Goal: Task Accomplishment & Management: Complete application form

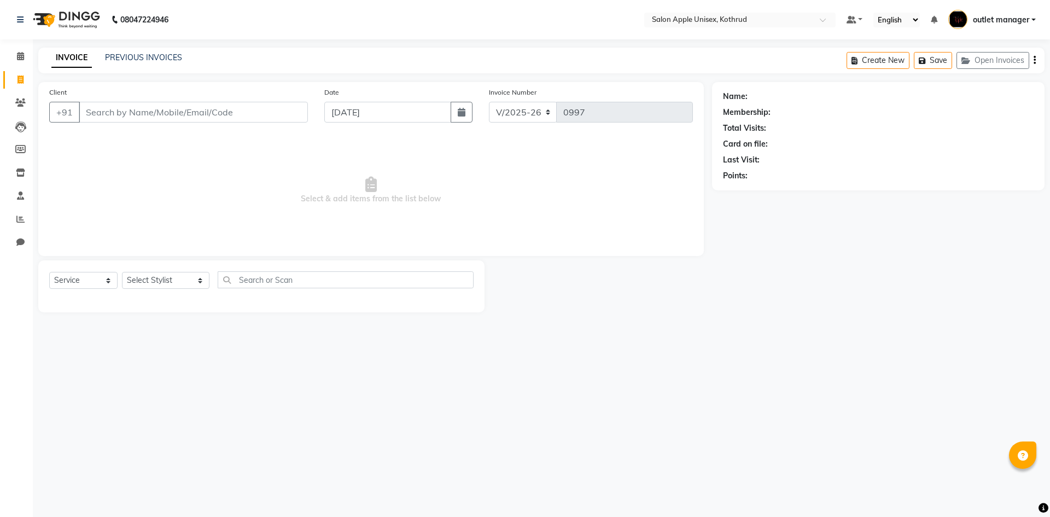
select select "139"
select select "service"
click at [115, 114] on input "Client" at bounding box center [193, 112] width 229 height 21
type input "9156365869"
click at [274, 111] on span "Add Client" at bounding box center [279, 112] width 43 height 11
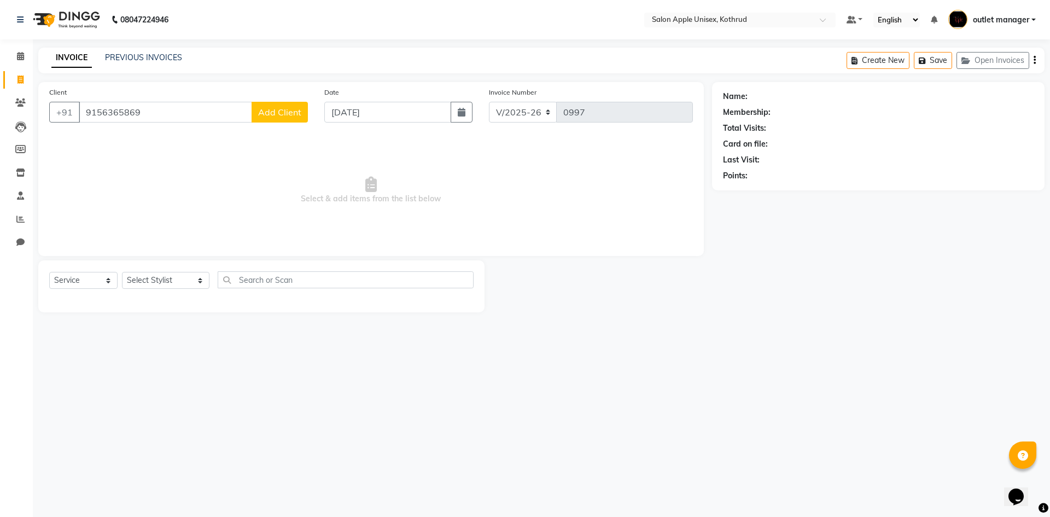
select select "22"
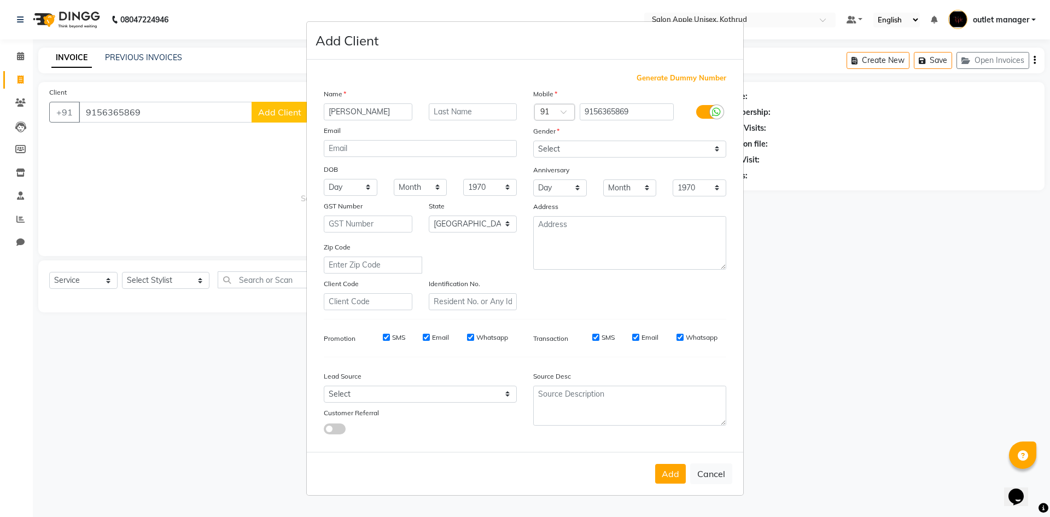
type input "[PERSON_NAME]"
click at [650, 153] on select "Select [DEMOGRAPHIC_DATA] [DEMOGRAPHIC_DATA] Other Prefer Not To Say" at bounding box center [629, 149] width 193 height 17
select select "[DEMOGRAPHIC_DATA]"
click at [533, 141] on select "Select [DEMOGRAPHIC_DATA] [DEMOGRAPHIC_DATA] Other Prefer Not To Say" at bounding box center [629, 149] width 193 height 17
click at [667, 473] on button "Add" at bounding box center [670, 474] width 31 height 20
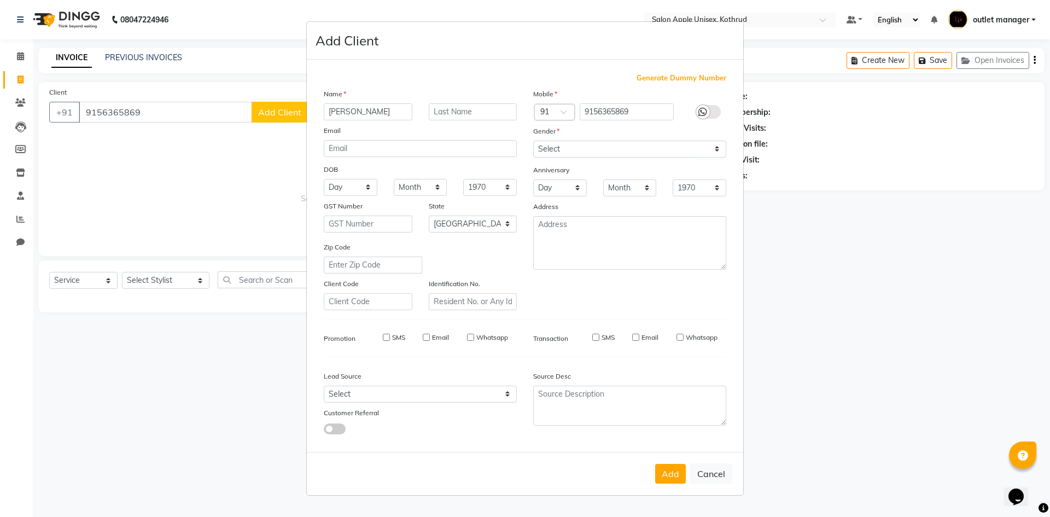
select select
select select "null"
select select
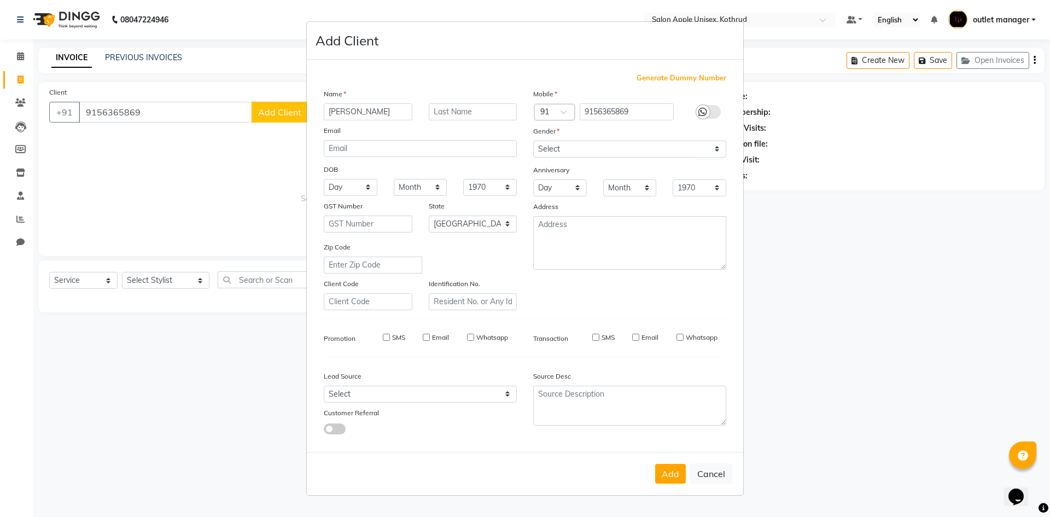
select select
checkbox input "false"
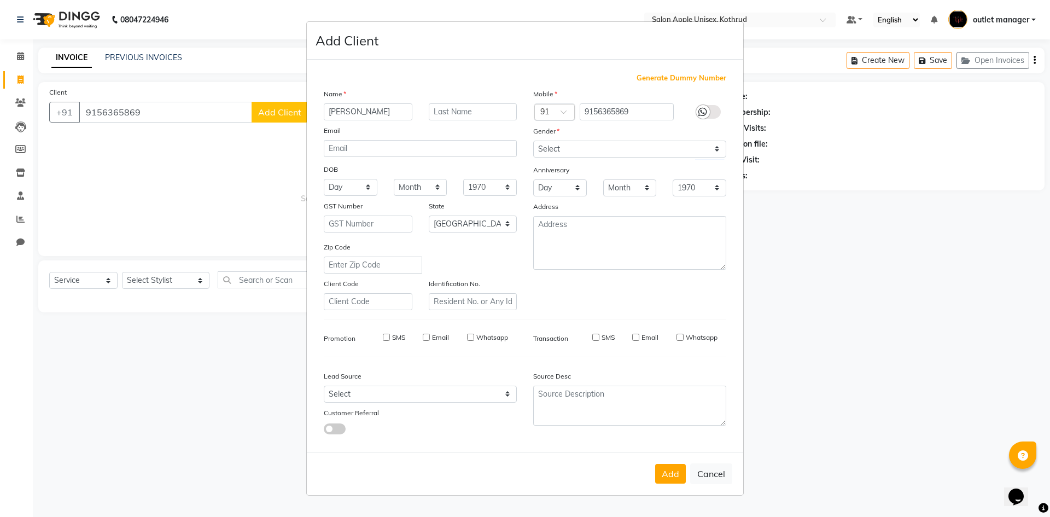
checkbox input "false"
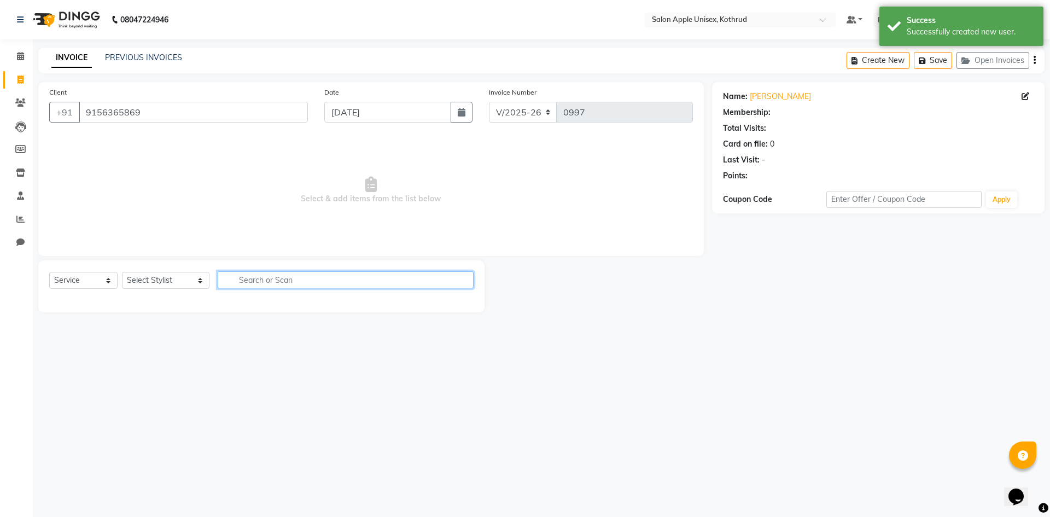
click at [272, 284] on input "text" at bounding box center [346, 279] width 256 height 17
type input "300"
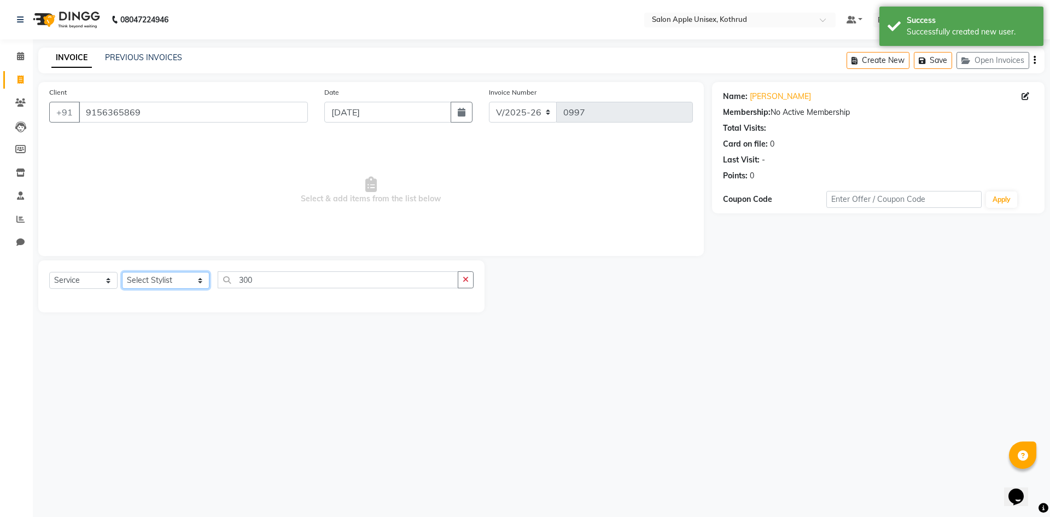
click at [150, 277] on select "Select Stylist [PERSON_NAME] [PERSON_NAME] [PERSON_NAME] outlet manager [PERSON…" at bounding box center [166, 280] width 88 height 17
select select "83558"
click at [122, 272] on select "Select Stylist [PERSON_NAME] [PERSON_NAME] [PERSON_NAME] outlet manager [PERSON…" at bounding box center [166, 280] width 88 height 17
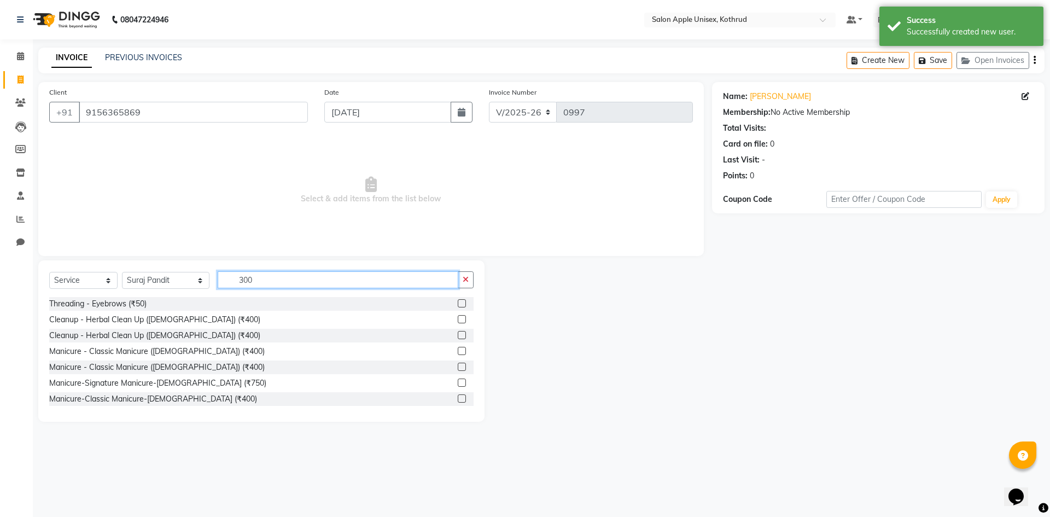
drag, startPoint x: 253, startPoint y: 274, endPoint x: 106, endPoint y: 273, distance: 147.2
click at [106, 273] on div "Select Service Product Membership Package Voucher Prepaid Gift Card Select Styl…" at bounding box center [261, 284] width 425 height 26
type input "300"
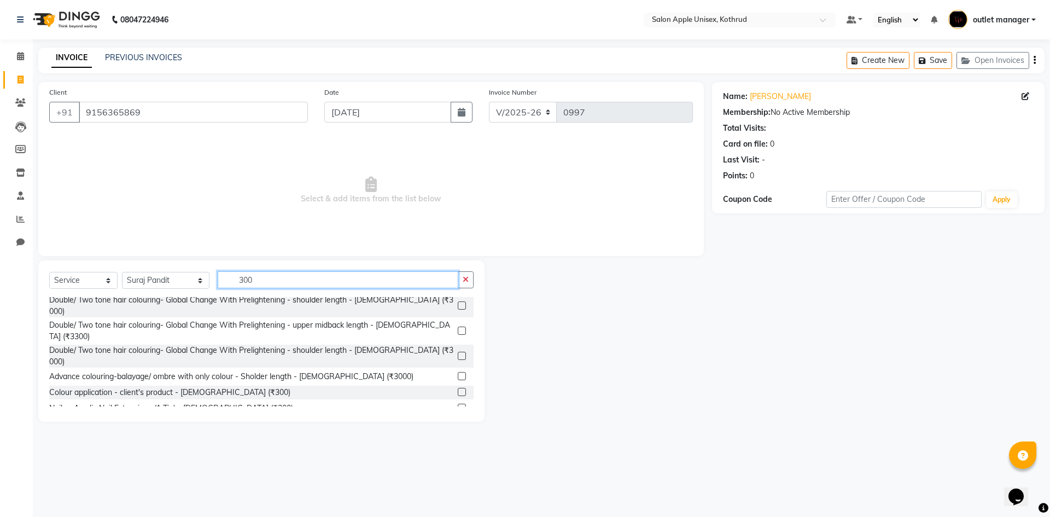
scroll to position [693, 0]
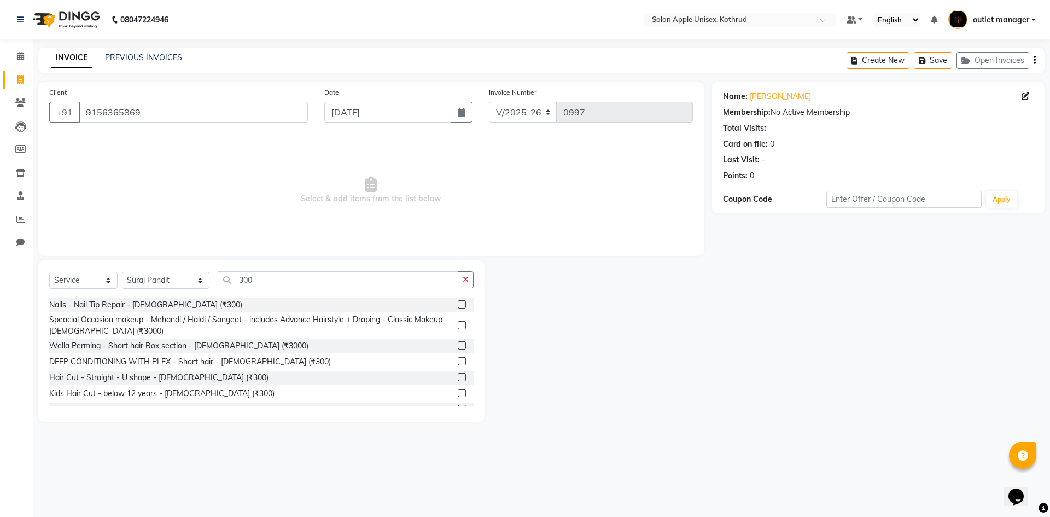
click at [458, 405] on label at bounding box center [462, 409] width 8 height 8
click at [458, 406] on input "checkbox" at bounding box center [461, 409] width 7 height 7
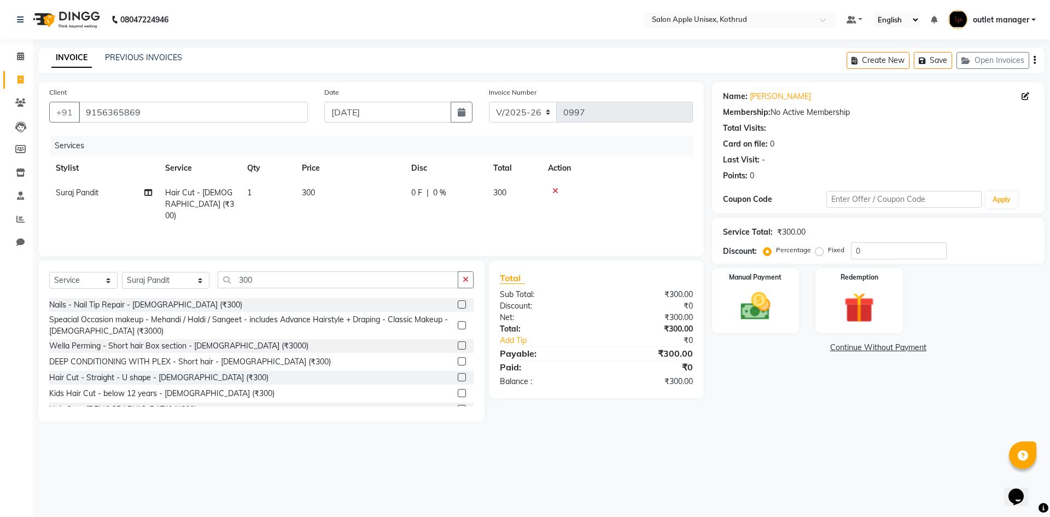
checkbox input "false"
click at [828, 251] on label "Fixed" at bounding box center [836, 250] width 16 height 10
click at [821, 251] on input "Fixed" at bounding box center [822, 250] width 8 height 8
radio input "true"
click at [887, 240] on div "Service Total: ₹300.00 Discount: Percentage Fixed 0" at bounding box center [878, 240] width 311 height 37
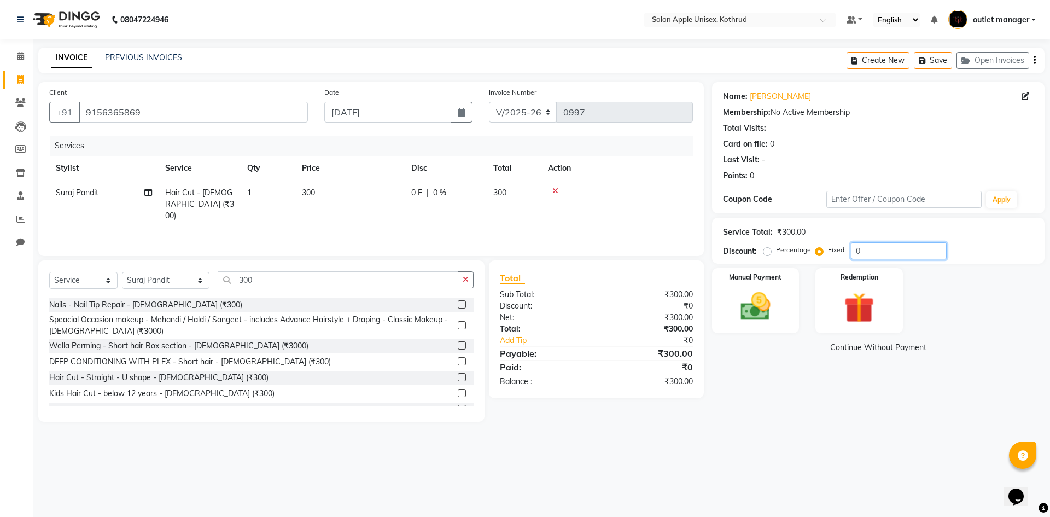
click at [885, 248] on input "0" at bounding box center [899, 250] width 96 height 17
type input "100"
click at [781, 286] on div "Manual Payment" at bounding box center [755, 300] width 91 height 67
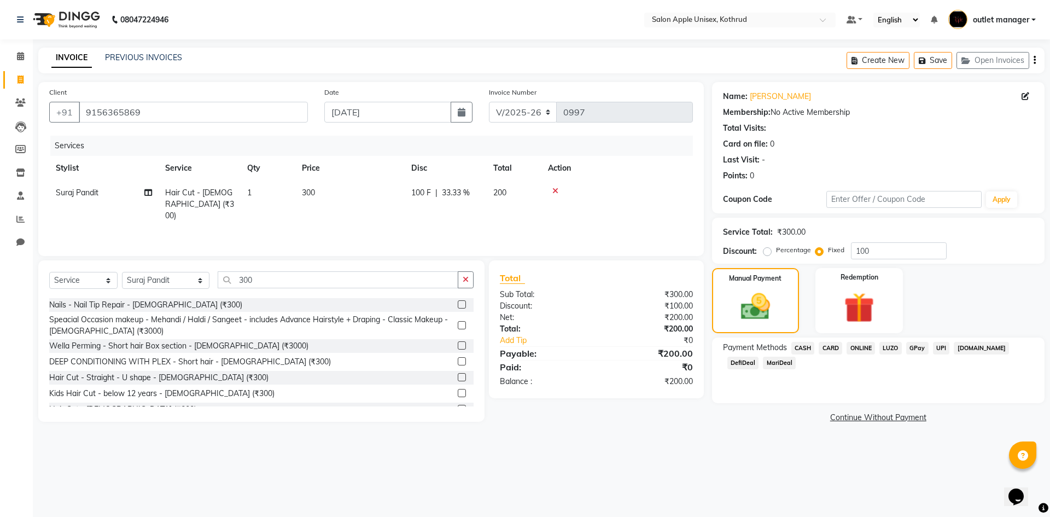
click at [866, 347] on span "ONLINE" at bounding box center [861, 348] width 28 height 13
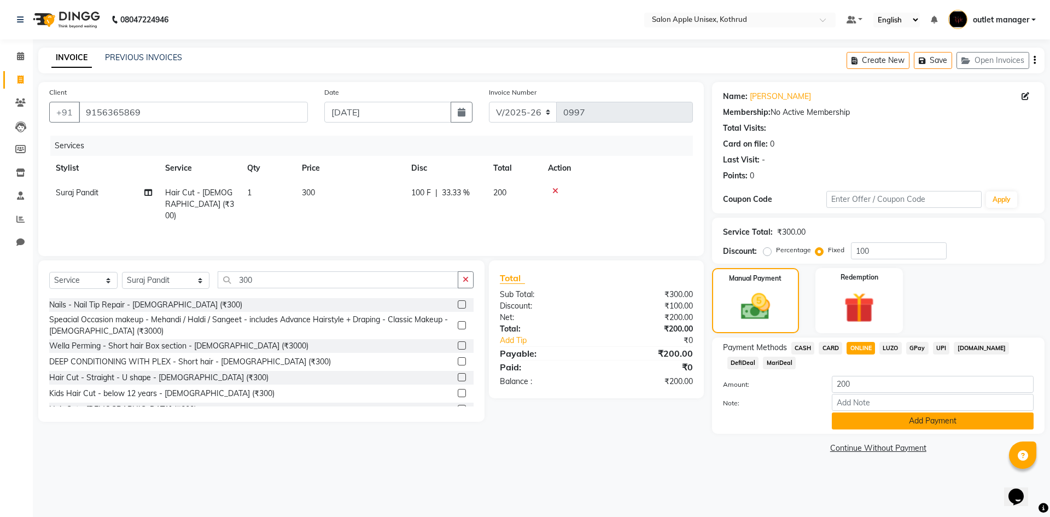
click at [923, 423] on button "Add Payment" at bounding box center [933, 420] width 202 height 17
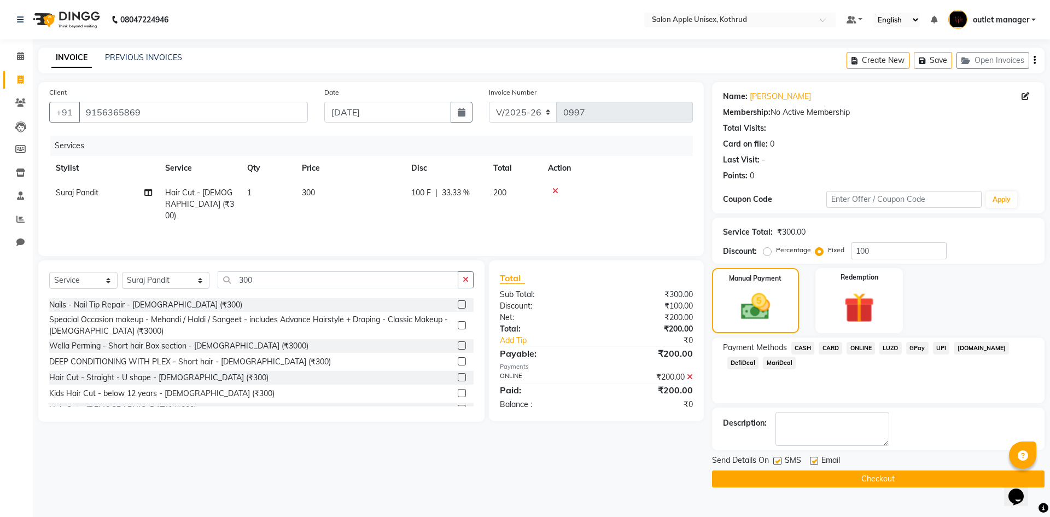
click at [920, 478] on button "Checkout" at bounding box center [878, 478] width 333 height 17
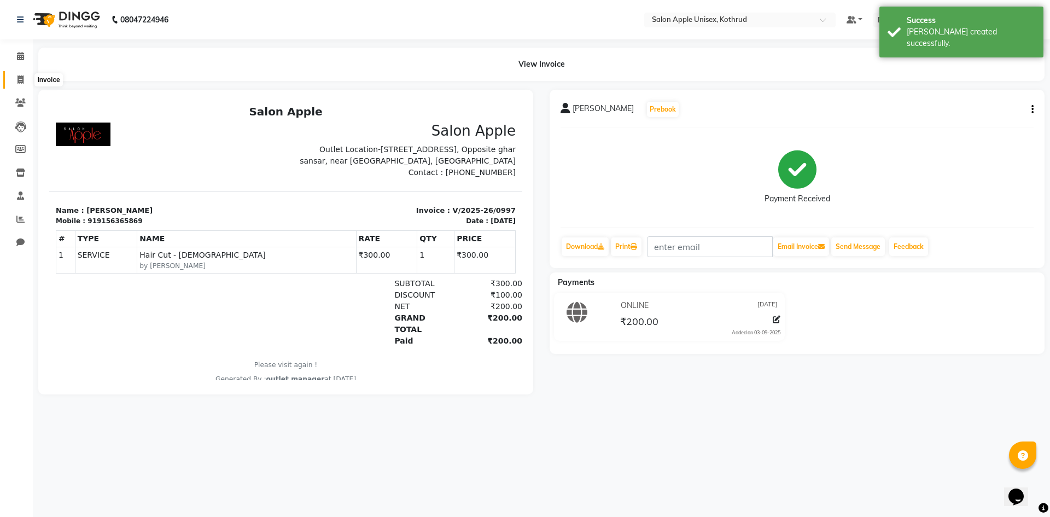
click at [24, 83] on span at bounding box center [20, 80] width 19 height 13
select select "service"
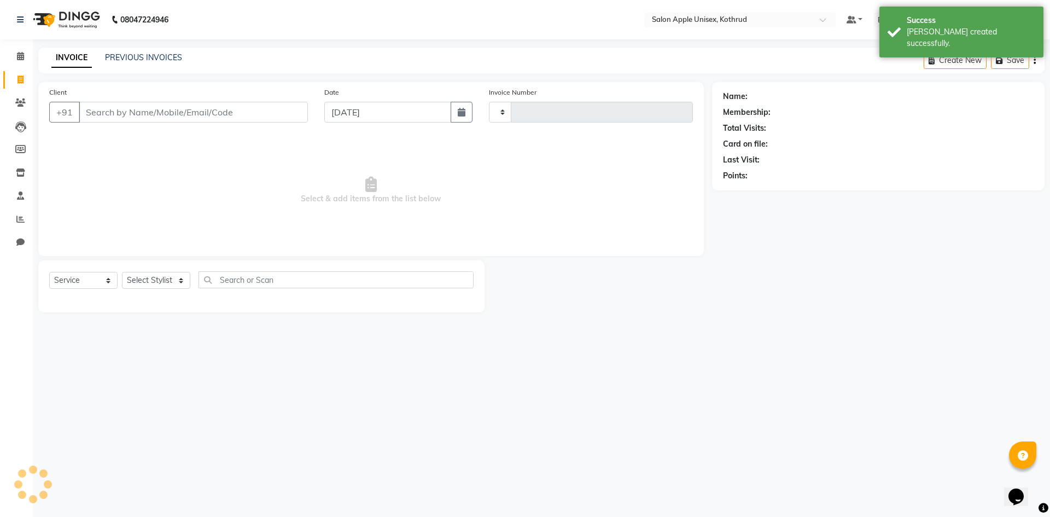
type input "0998"
select select "139"
click at [14, 56] on span at bounding box center [20, 56] width 19 height 13
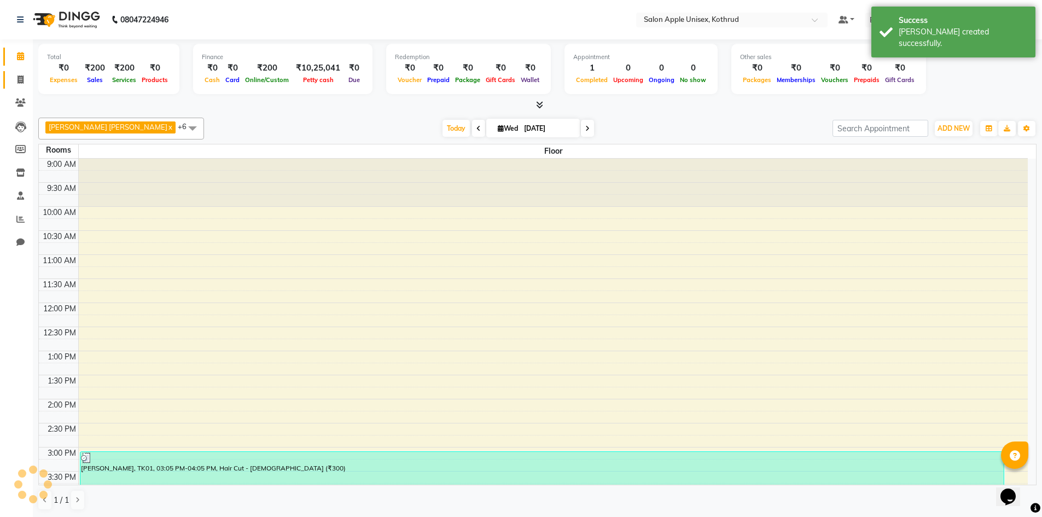
click at [22, 72] on link "Invoice" at bounding box center [16, 80] width 26 height 18
select select "service"
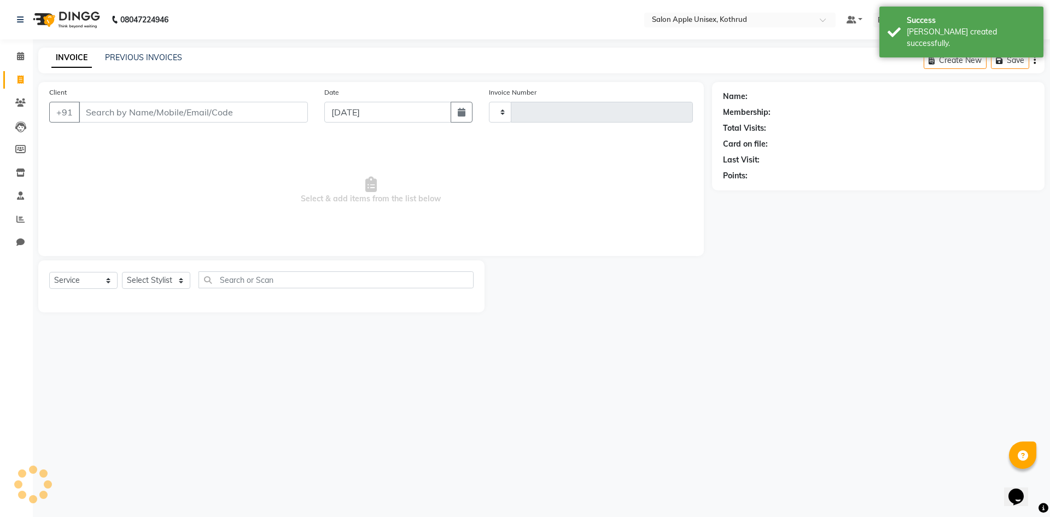
type input "0998"
select select "139"
